Goal: Task Accomplishment & Management: Use online tool/utility

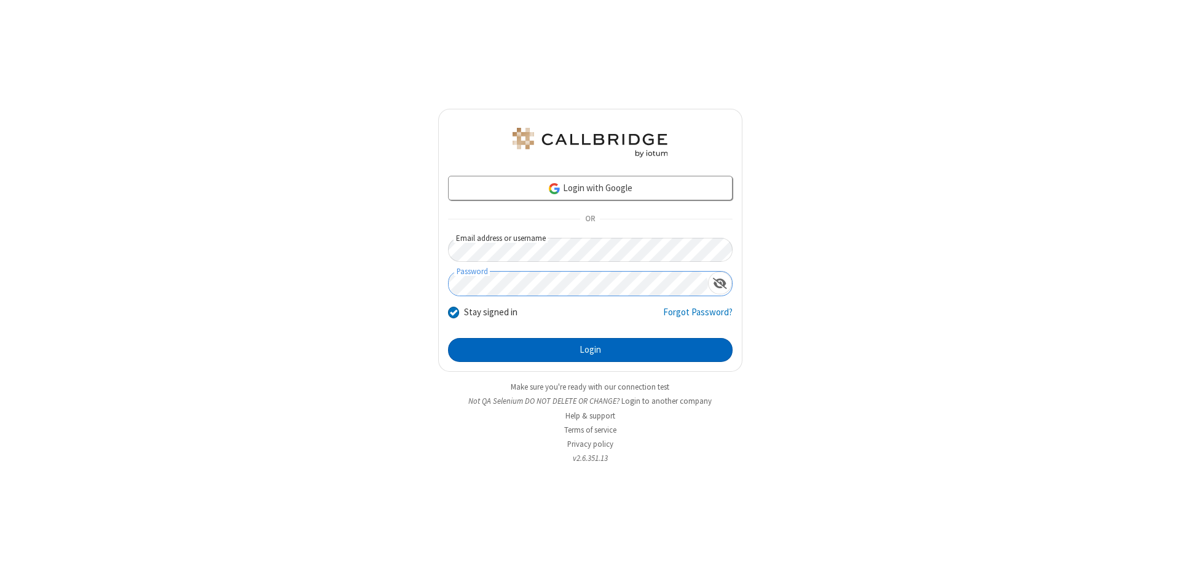
click at [590, 350] on button "Login" at bounding box center [590, 350] width 285 height 25
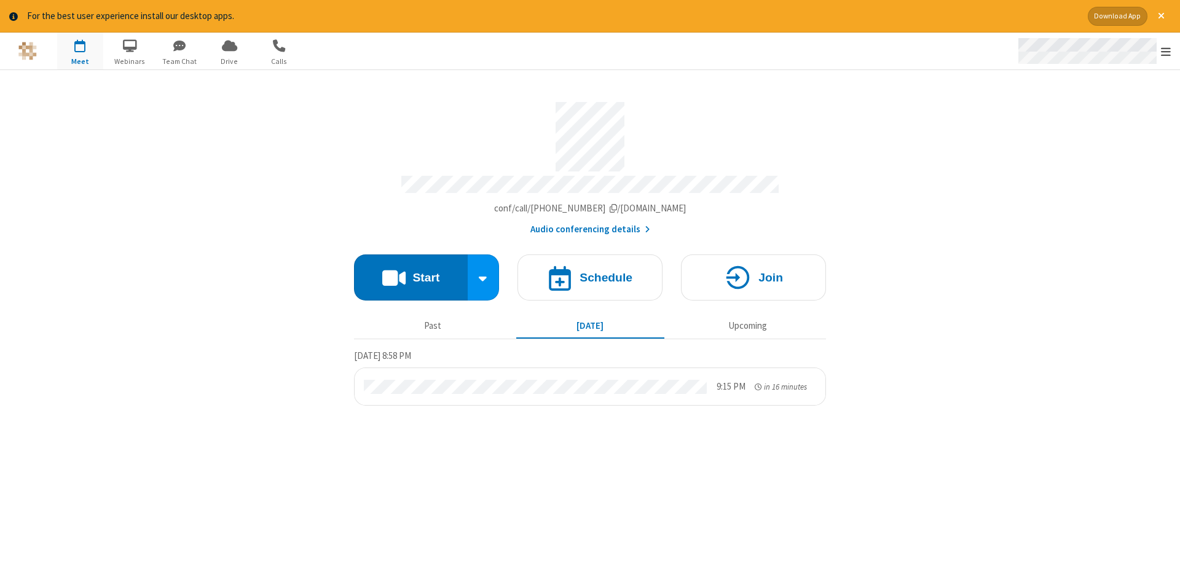
click at [1166, 52] on span "Open menu" at bounding box center [1166, 51] width 10 height 12
click at [229, 61] on span "Drive" at bounding box center [230, 61] width 46 height 11
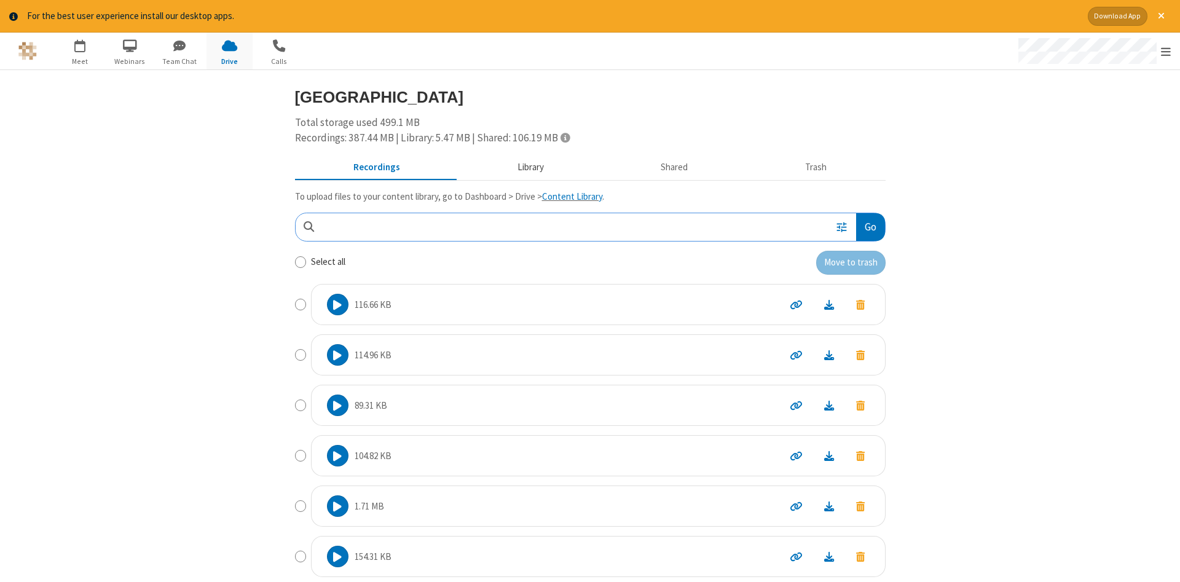
click at [529, 167] on button "Library" at bounding box center [531, 167] width 144 height 23
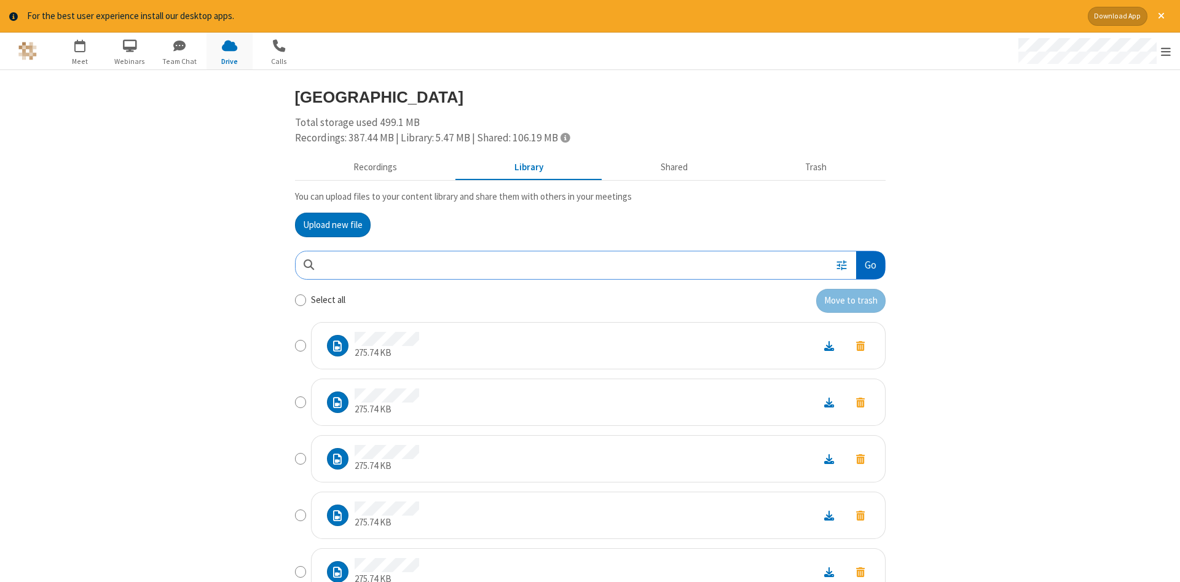
click at [870, 265] on button "Go" at bounding box center [870, 265] width 28 height 28
click at [333, 224] on button "Upload new file" at bounding box center [333, 225] width 76 height 25
